Goal: Information Seeking & Learning: Find specific fact

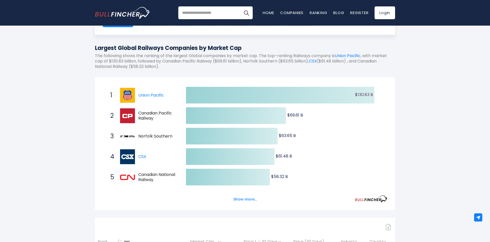
scroll to position [51, 0]
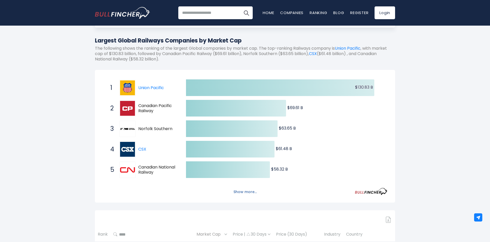
click at [245, 192] on button "Show more..." at bounding box center [244, 192] width 29 height 8
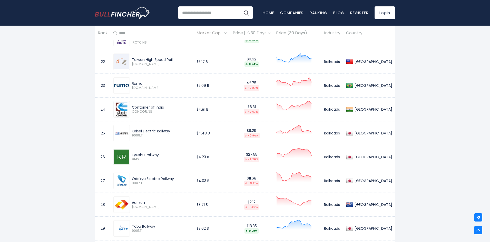
scroll to position [846, 0]
drag, startPoint x: 242, startPoint y: 118, endPoint x: 245, endPoint y: 151, distance: 32.7
click at [245, 151] on td "$27.55 -2.20%" at bounding box center [251, 156] width 43 height 24
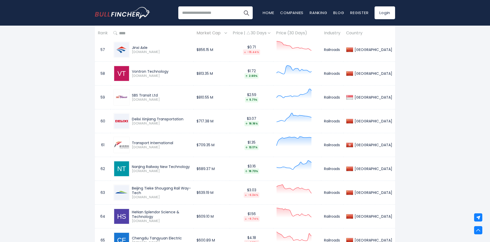
scroll to position [1692, 0]
click at [166, 117] on div "Delixi Xinjiang Transportation" at bounding box center [161, 118] width 59 height 5
drag, startPoint x: 149, startPoint y: 146, endPoint x: 131, endPoint y: 146, distance: 17.9
click at [131, 146] on div "Transport International [DOMAIN_NAME]" at bounding box center [160, 144] width 61 height 9
copy span "[DOMAIN_NAME]"
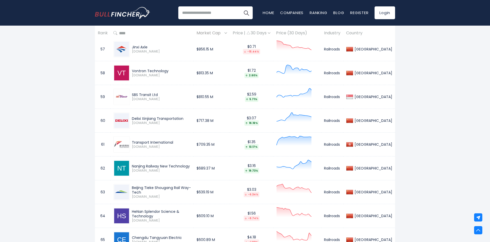
drag, startPoint x: 193, startPoint y: 166, endPoint x: 133, endPoint y: 163, distance: 60.0
click at [133, 163] on div "Nanjing Railway New Technology [DOMAIN_NAME]" at bounding box center [151, 168] width 77 height 16
copy div "Nanjing Railway New Technology"
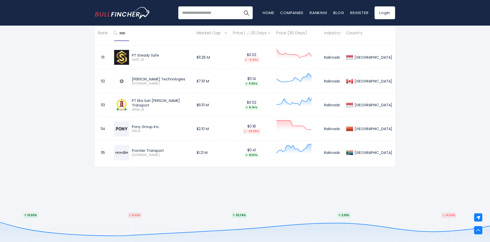
scroll to position [3000, 0]
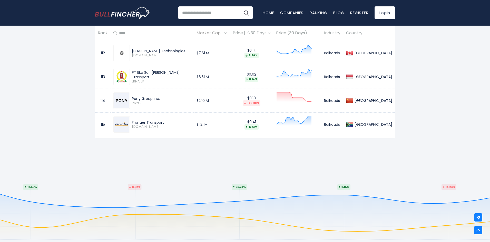
drag, startPoint x: 165, startPoint y: 123, endPoint x: 133, endPoint y: 122, distance: 31.5
click at [133, 122] on div "Frontier Transport" at bounding box center [161, 122] width 59 height 5
click at [156, 122] on div "Frontier Transport" at bounding box center [161, 122] width 59 height 5
drag, startPoint x: 164, startPoint y: 122, endPoint x: 132, endPoint y: 121, distance: 32.1
click at [132, 121] on div "Frontier Transport" at bounding box center [161, 122] width 59 height 5
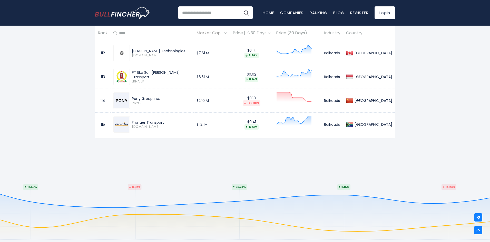
copy div "Frontier Transport"
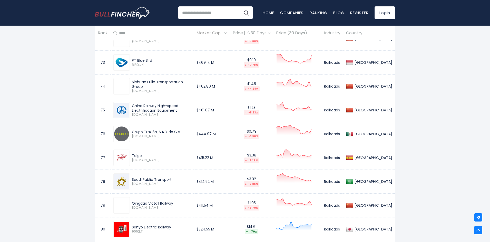
scroll to position [2051, 0]
